Goal: Register for event/course

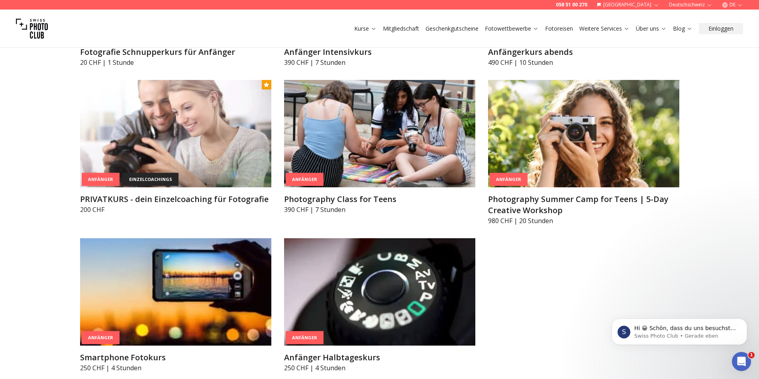
scroll to position [597, 0]
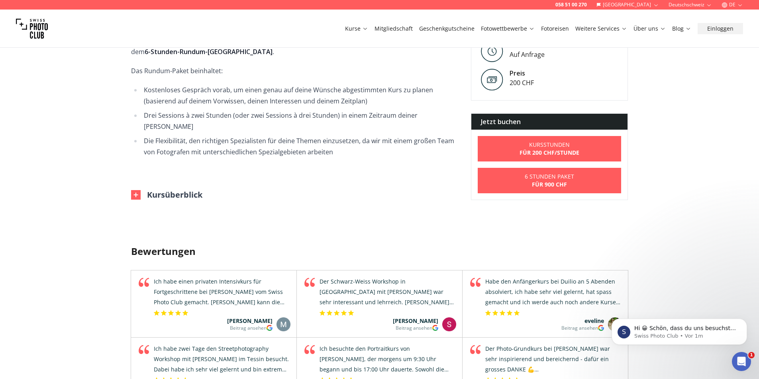
scroll to position [438, 0]
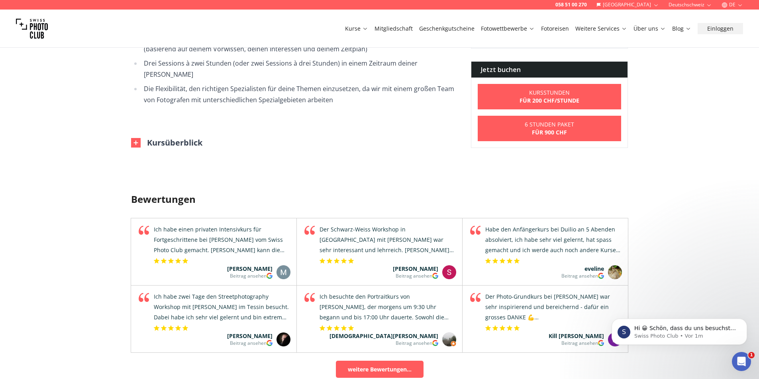
click at [135, 138] on img at bounding box center [136, 143] width 10 height 10
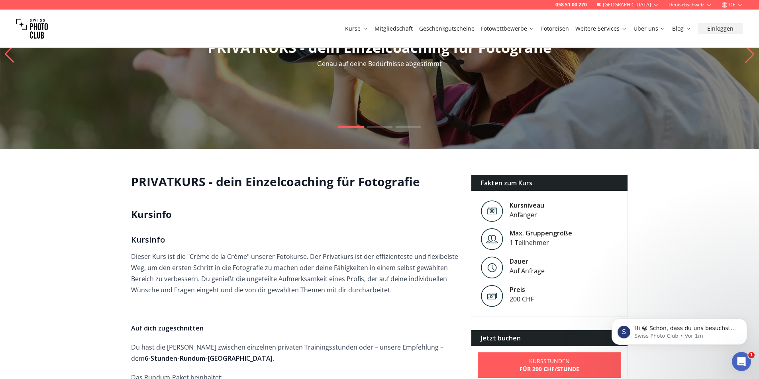
scroll to position [80, 0]
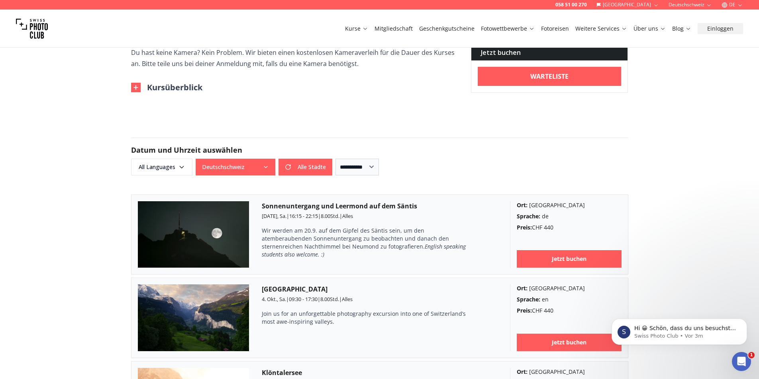
scroll to position [398, 0]
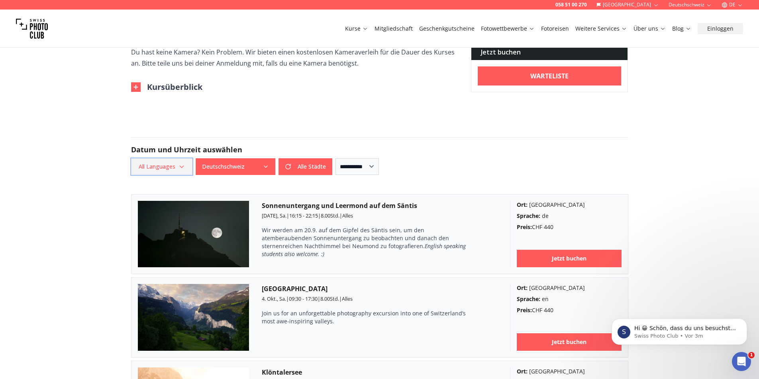
click at [182, 168] on icon "button" at bounding box center [181, 167] width 6 height 6
click at [172, 212] on label "German" at bounding box center [160, 211] width 50 height 10
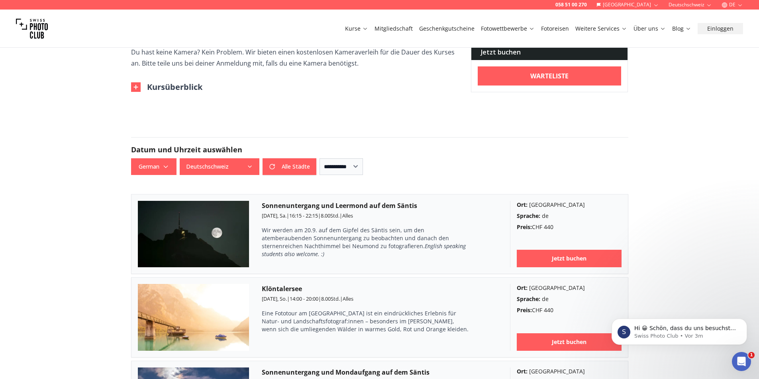
click at [410, 120] on form "**********" at bounding box center [380, 156] width 510 height 76
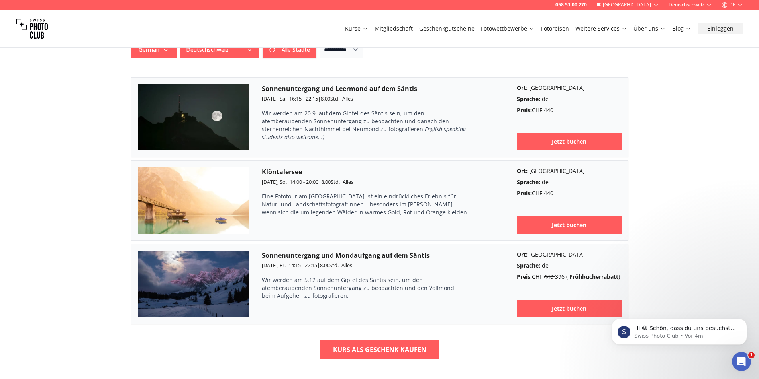
scroll to position [518, 0]
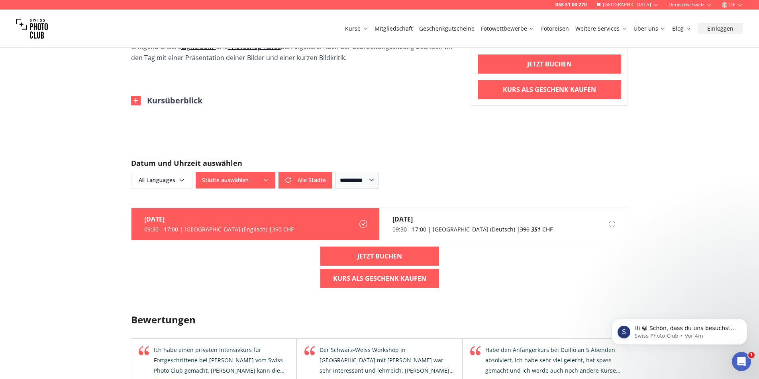
scroll to position [438, 0]
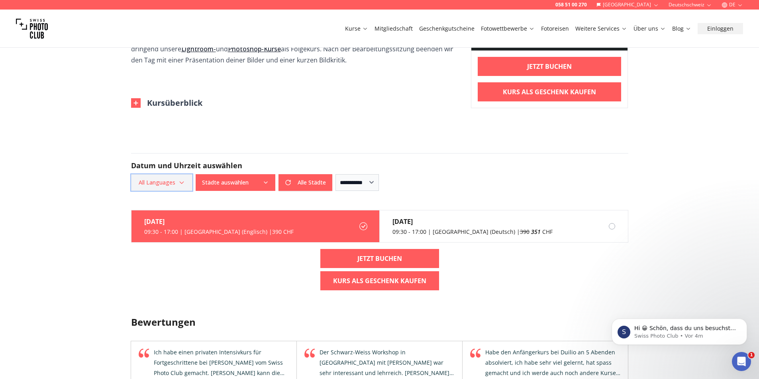
click at [164, 180] on span "All Languages" at bounding box center [161, 183] width 59 height 14
click at [164, 229] on label "German" at bounding box center [160, 227] width 50 height 10
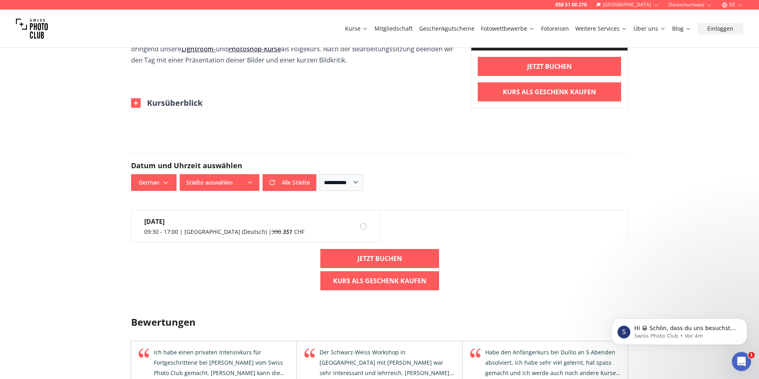
click at [238, 271] on div "29. Nov. 09:30 - 17:00 | Zurich (Deutsch) | 390 351 CHF Jetzt buchen Kurs als G…" at bounding box center [380, 253] width 510 height 87
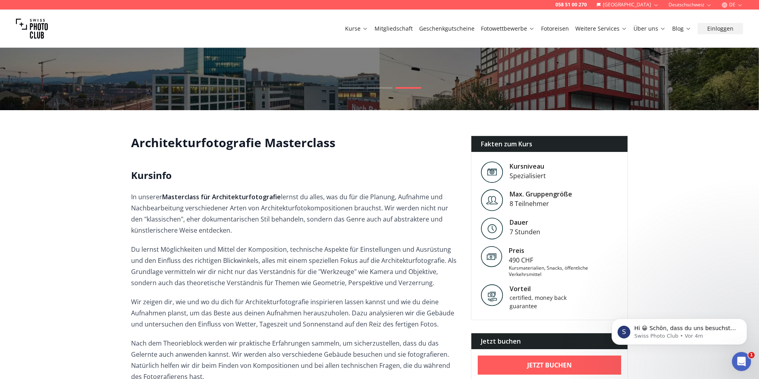
scroll to position [398, 0]
